Goal: Information Seeking & Learning: Learn about a topic

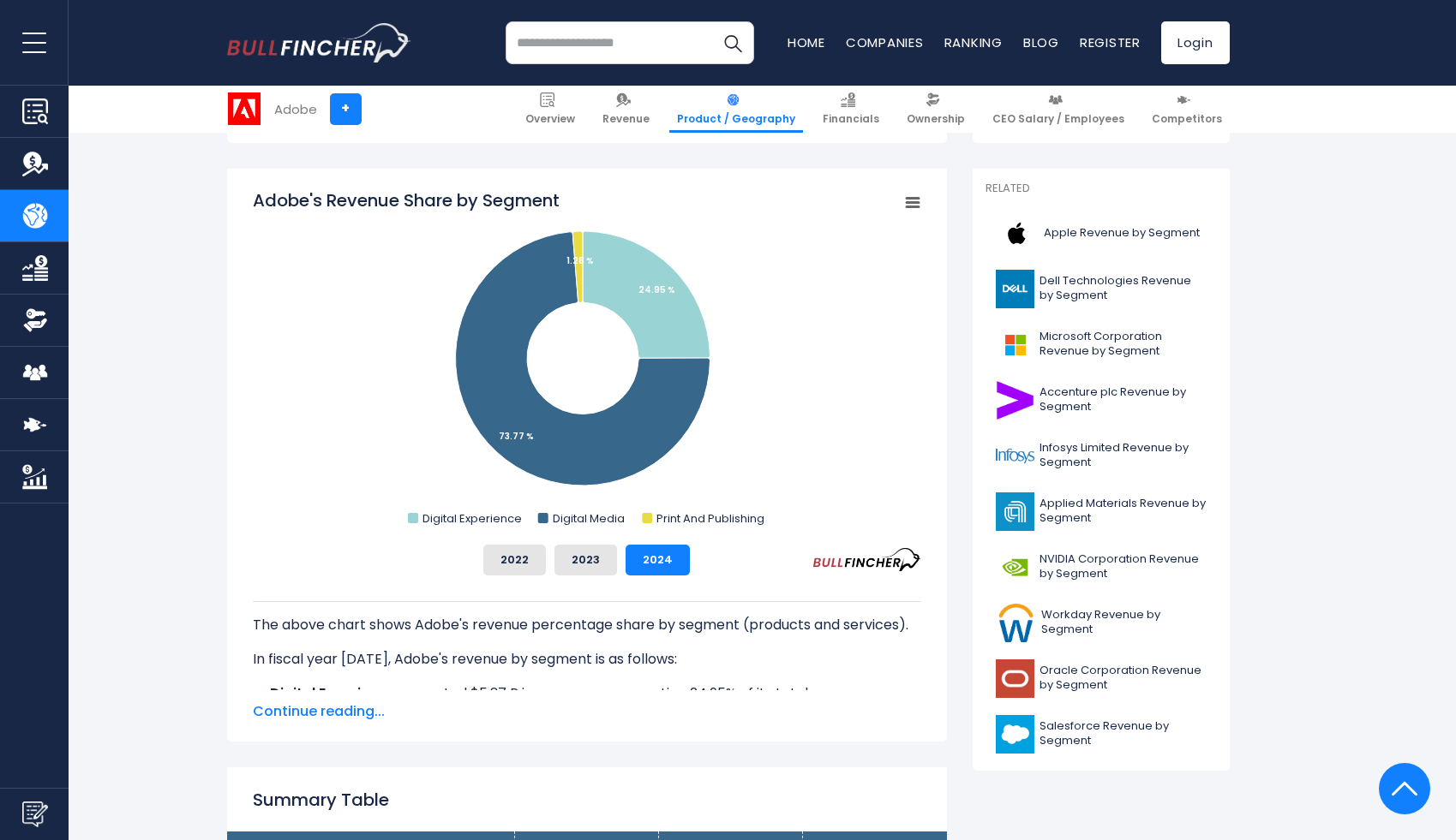
scroll to position [449, 0]
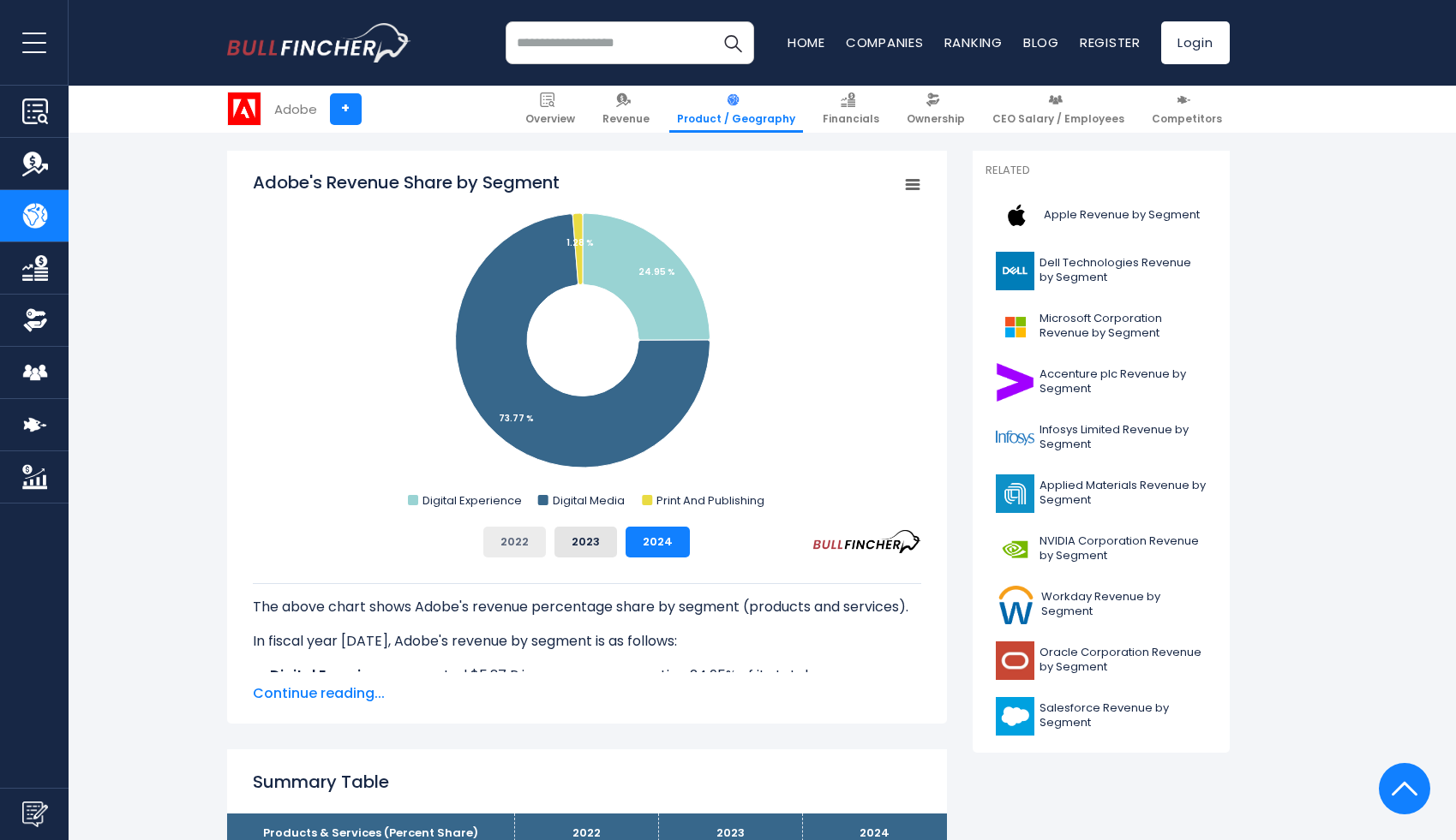
click at [508, 554] on button "2022" at bounding box center [514, 542] width 63 height 31
click at [587, 539] on button "2023" at bounding box center [585, 542] width 63 height 31
click at [656, 536] on button "2024" at bounding box center [658, 542] width 65 height 31
click at [508, 548] on button "2022" at bounding box center [514, 542] width 63 height 31
click at [582, 542] on button "2023" at bounding box center [585, 542] width 63 height 31
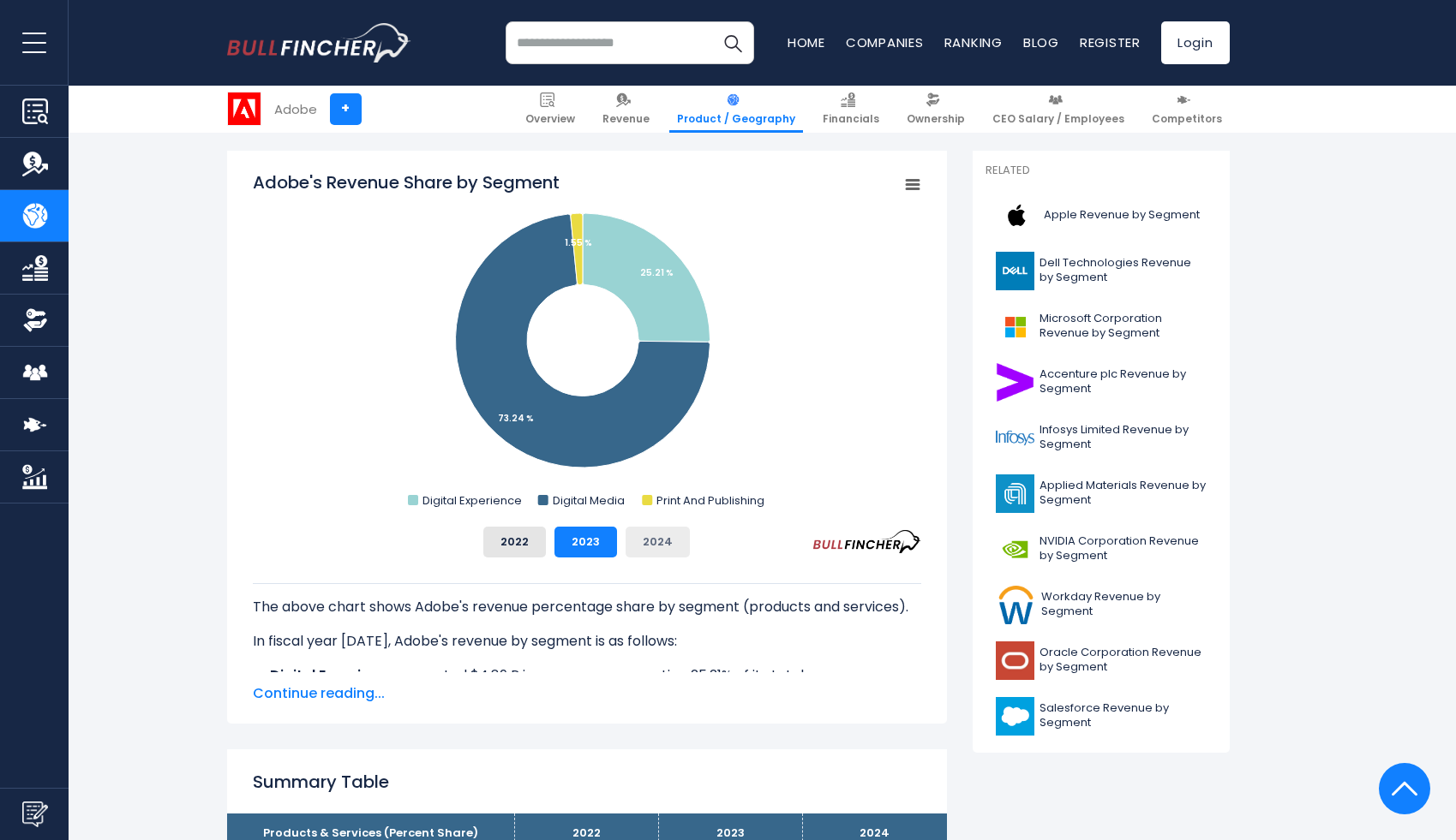
click at [652, 540] on button "2024" at bounding box center [658, 542] width 65 height 31
click at [532, 543] on button "2022" at bounding box center [514, 542] width 63 height 31
click at [576, 543] on button "2023" at bounding box center [585, 542] width 63 height 31
click at [634, 538] on button "2024" at bounding box center [658, 542] width 65 height 31
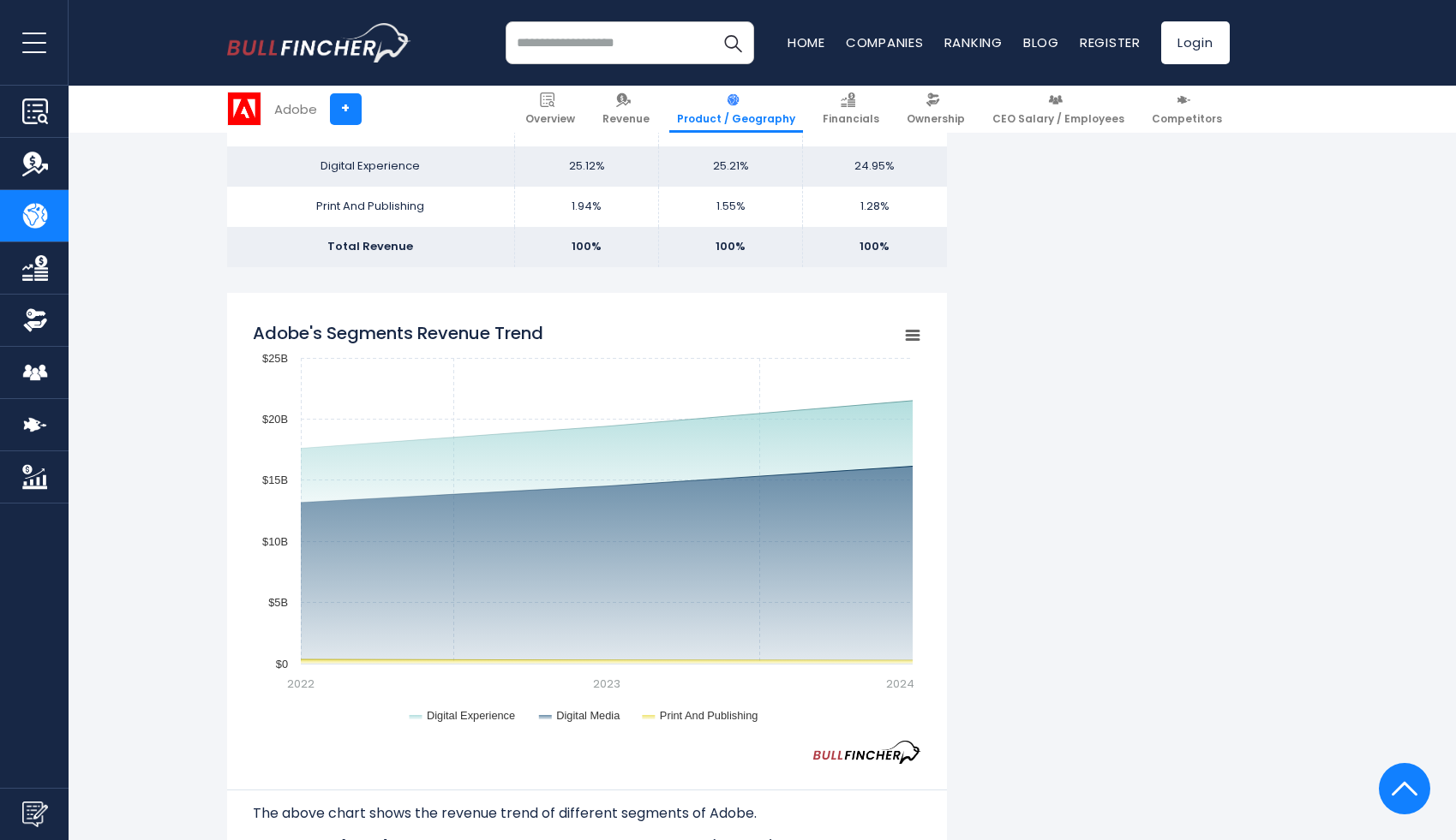
scroll to position [1047, 0]
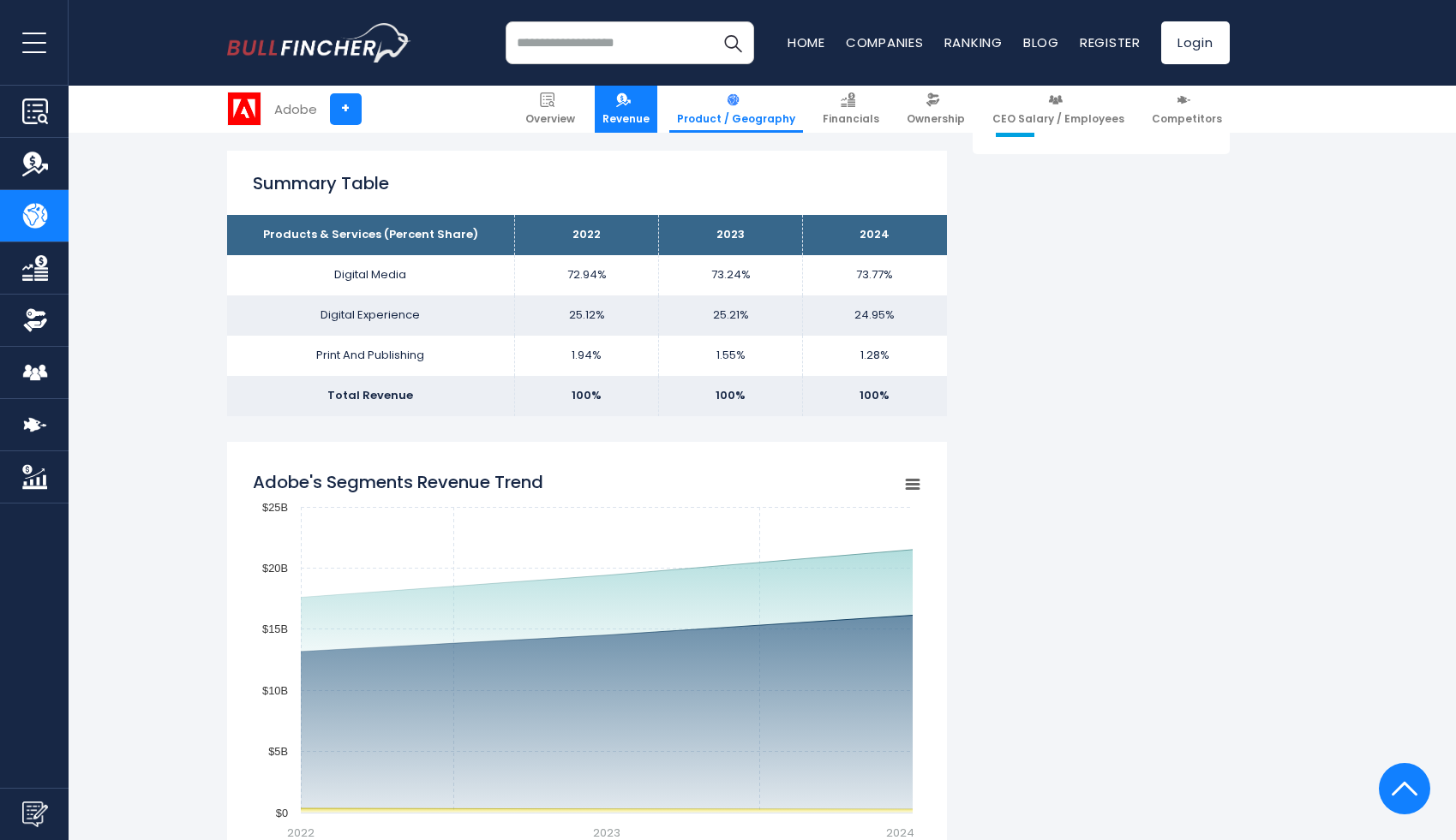
click at [633, 114] on span "Revenue" at bounding box center [626, 118] width 47 height 13
click at [575, 112] on span "Overview" at bounding box center [549, 118] width 49 height 13
